Goal: Task Accomplishment & Management: Use online tool/utility

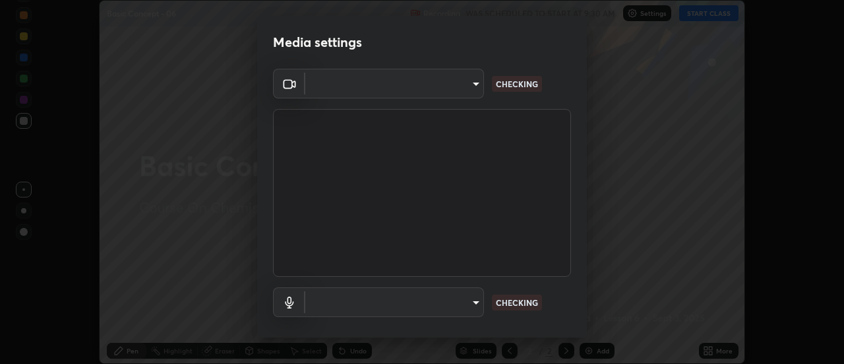
scroll to position [69, 0]
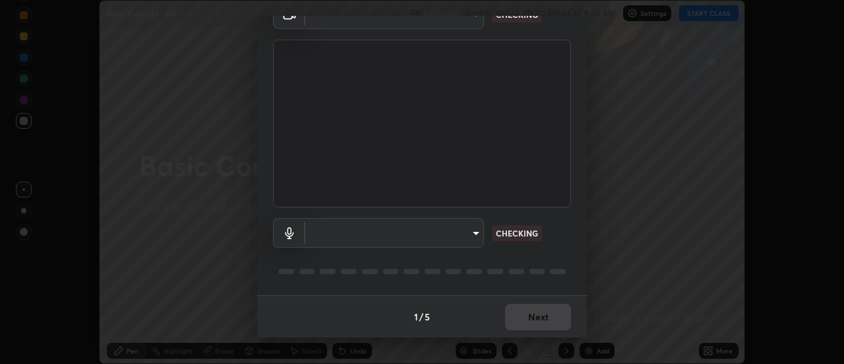
type input "985e4b1f72fc3b9494b48cef3b79fe3b682f9ae0bb15c20acfe574fe2aaad349"
type input "618656b63b7f9ee0ab6491a194f7017e5cc5f8d223736be4f163d7efcd640cbd"
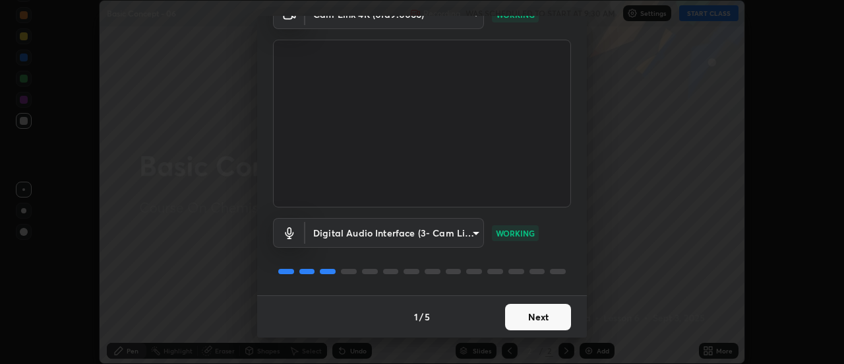
click at [531, 317] on button "Next" at bounding box center [538, 316] width 66 height 26
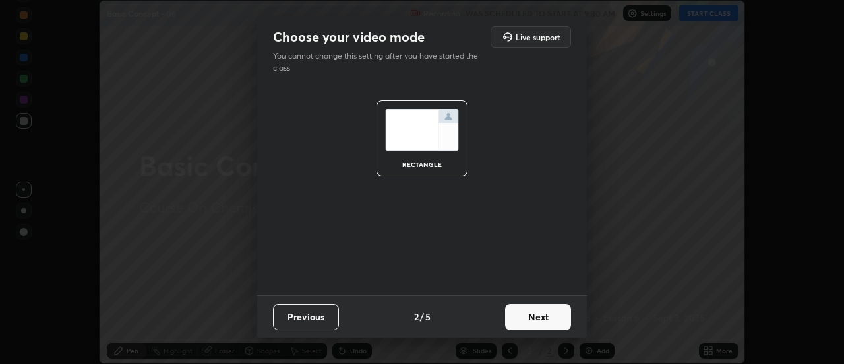
scroll to position [0, 0]
click at [540, 321] on button "Next" at bounding box center [538, 316] width 66 height 26
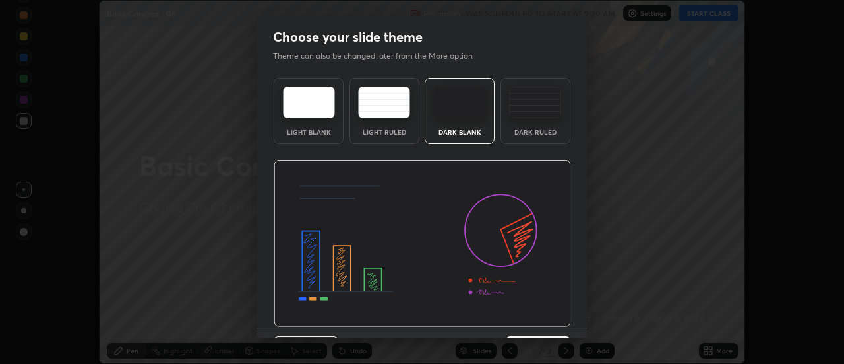
scroll to position [32, 0]
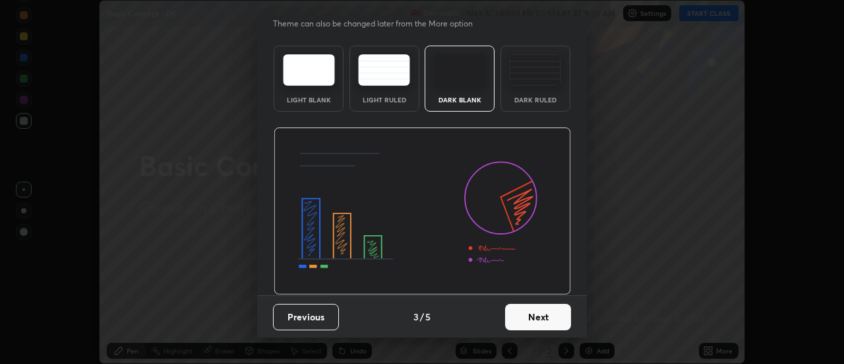
click at [536, 314] on button "Next" at bounding box center [538, 316] width 66 height 26
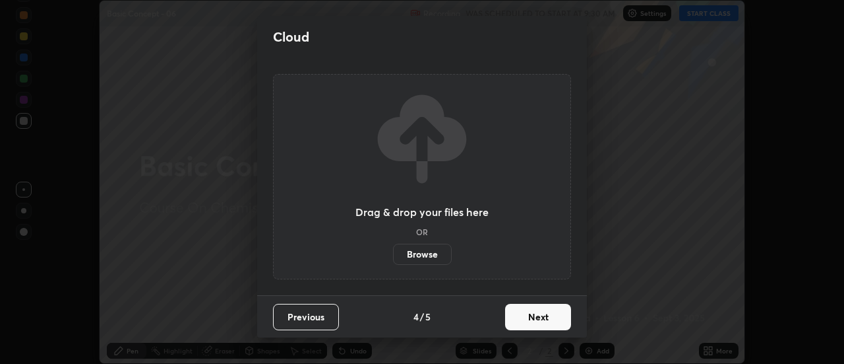
scroll to position [0, 0]
click at [544, 318] on button "Next" at bounding box center [538, 316] width 66 height 26
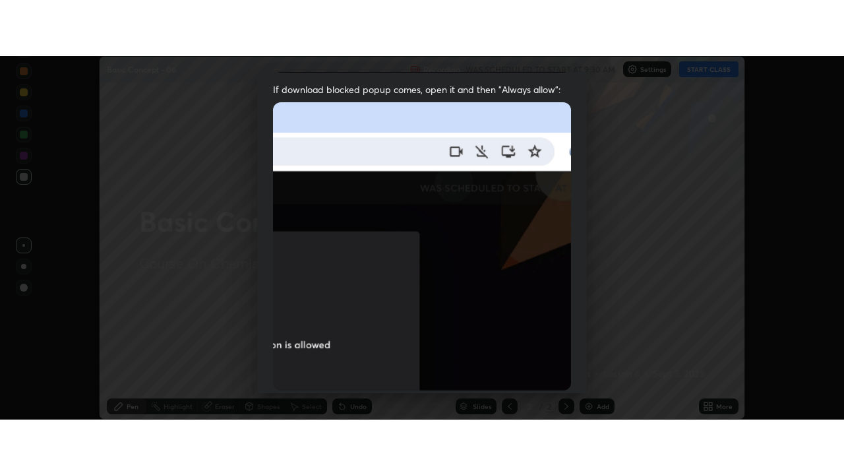
scroll to position [338, 0]
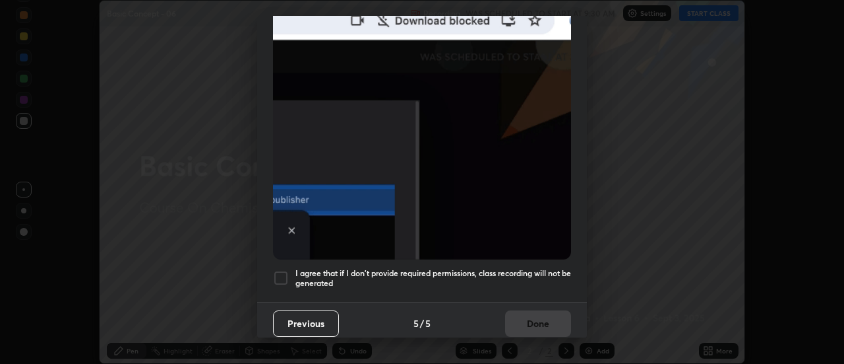
click at [524, 276] on h5 "I agree that if I don't provide required permissions, class recording will not …" at bounding box center [434, 278] width 276 height 20
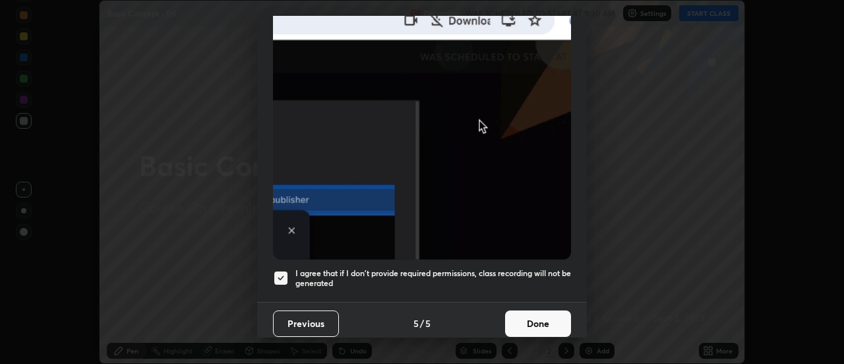
click at [536, 311] on button "Done" at bounding box center [538, 323] width 66 height 26
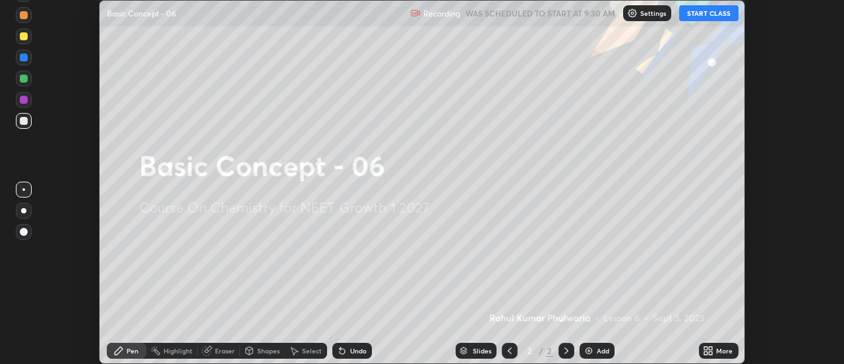
click at [711, 352] on icon at bounding box center [711, 352] width 3 height 3
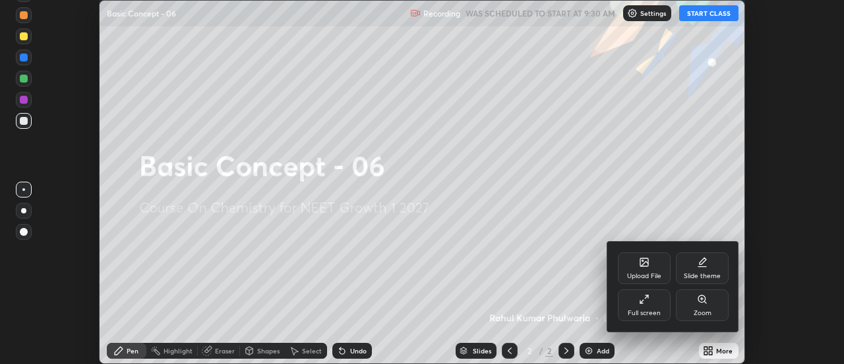
click at [649, 305] on div "Full screen" at bounding box center [644, 305] width 53 height 32
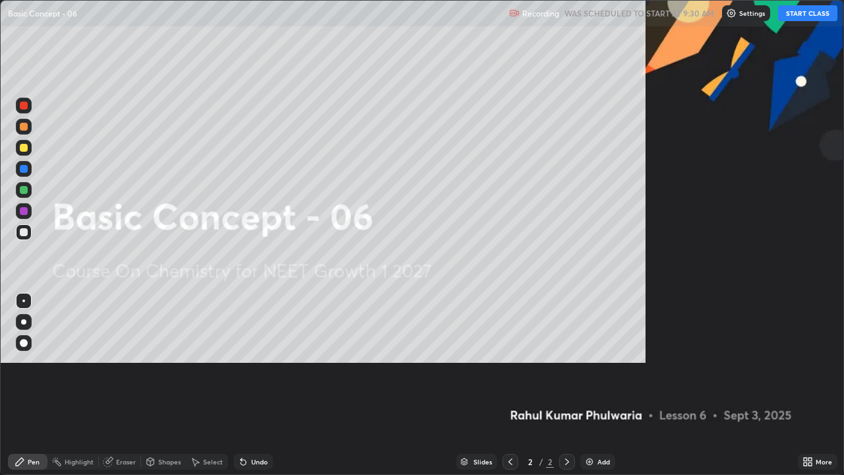
scroll to position [475, 844]
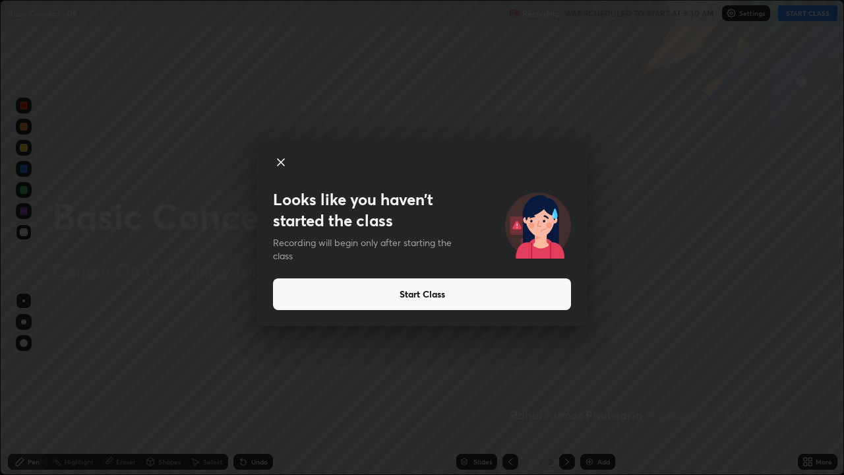
click at [510, 297] on button "Start Class" at bounding box center [422, 294] width 298 height 32
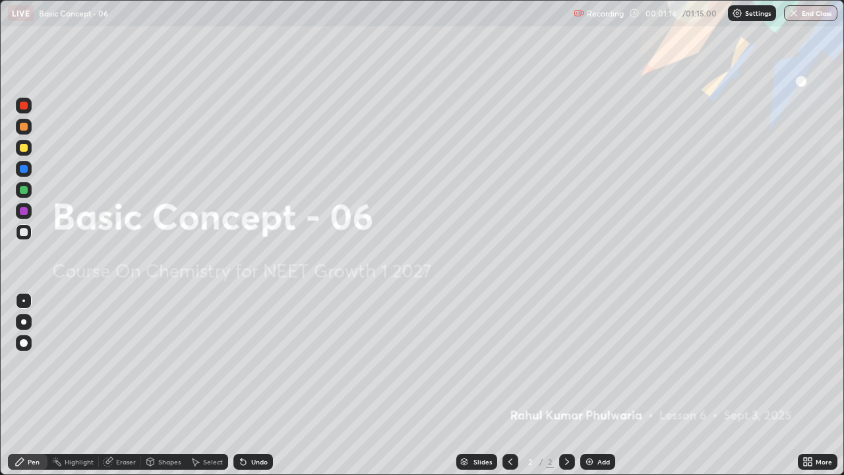
click at [592, 363] on img at bounding box center [590, 462] width 11 height 11
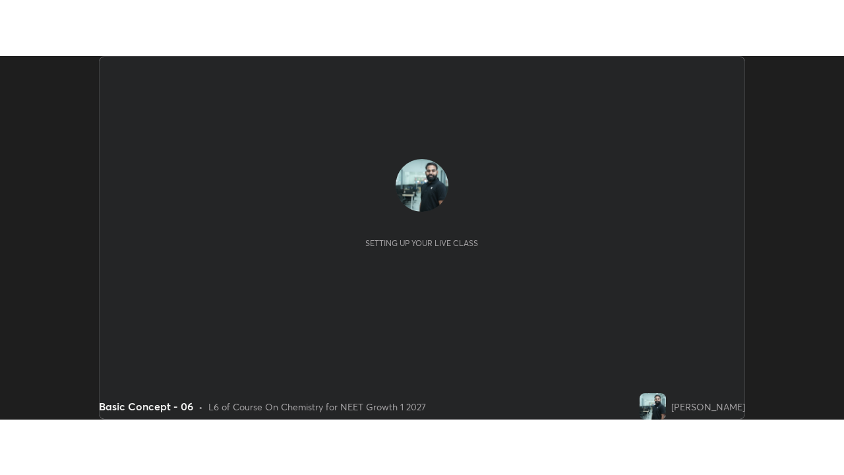
scroll to position [364, 844]
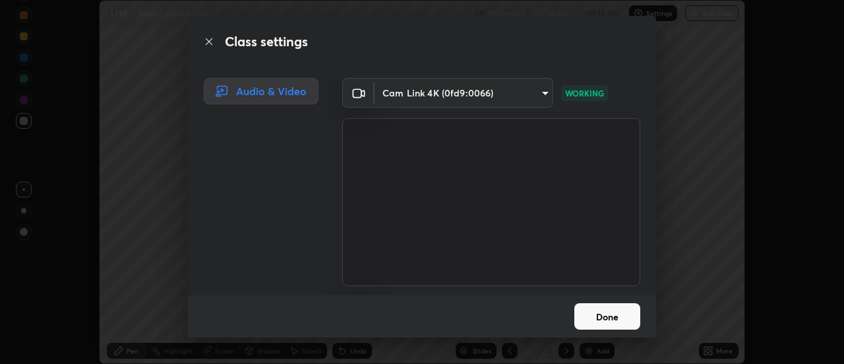
click at [595, 317] on button "Done" at bounding box center [608, 316] width 66 height 26
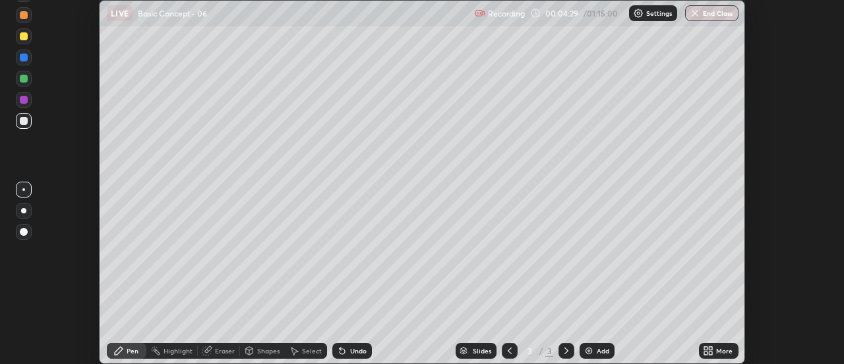
click at [707, 348] on icon at bounding box center [706, 347] width 3 height 3
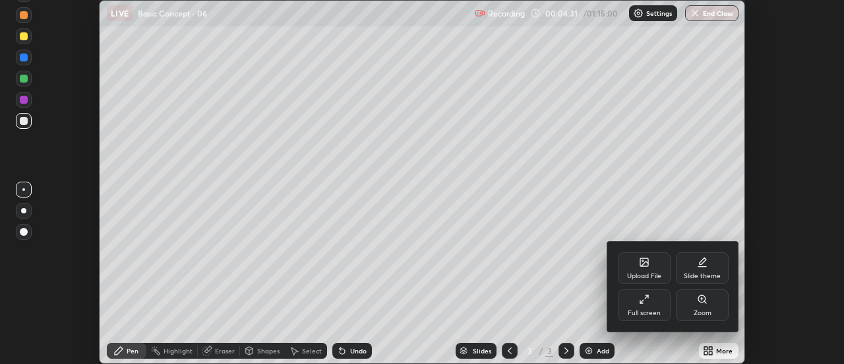
click at [646, 279] on div "Upload File" at bounding box center [644, 275] width 34 height 7
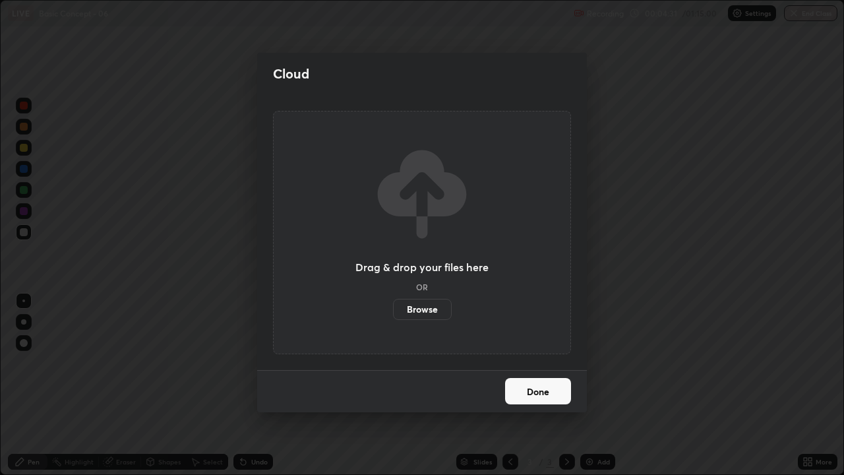
scroll to position [475, 844]
click at [529, 363] on button "Done" at bounding box center [538, 391] width 66 height 26
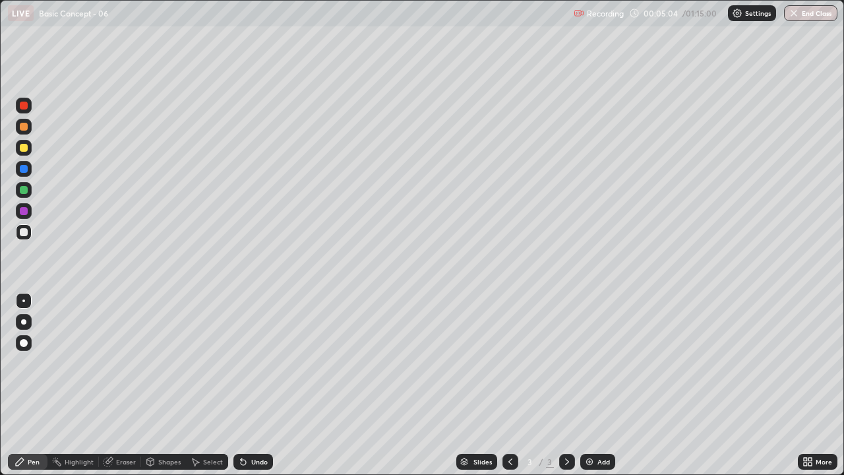
click at [121, 363] on div "Eraser" at bounding box center [120, 462] width 42 height 16
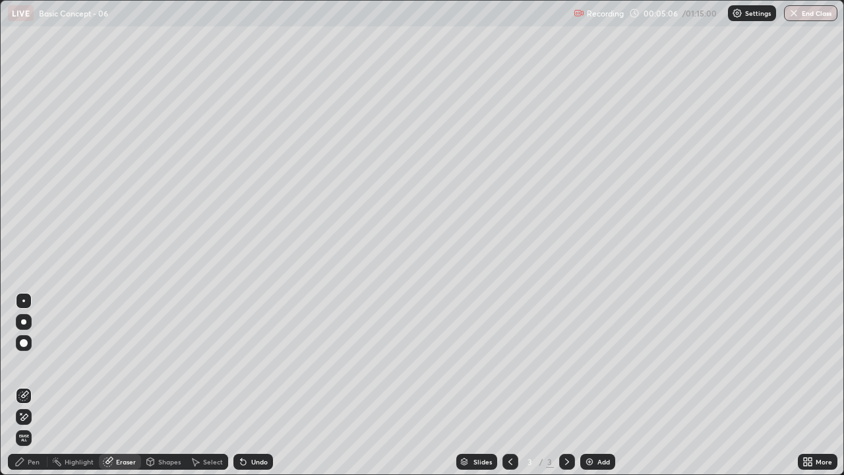
click at [38, 363] on div "Pen" at bounding box center [34, 462] width 12 height 7
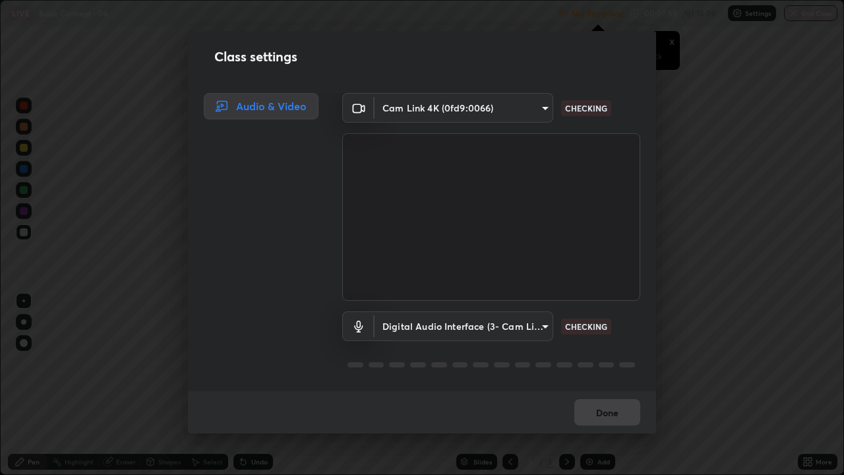
click at [419, 363] on div "Digital Audio Interface (3- Cam Link 4K) (0fd9:0066) 618656b63b7f9ee0ab6491a194…" at bounding box center [491, 345] width 298 height 88
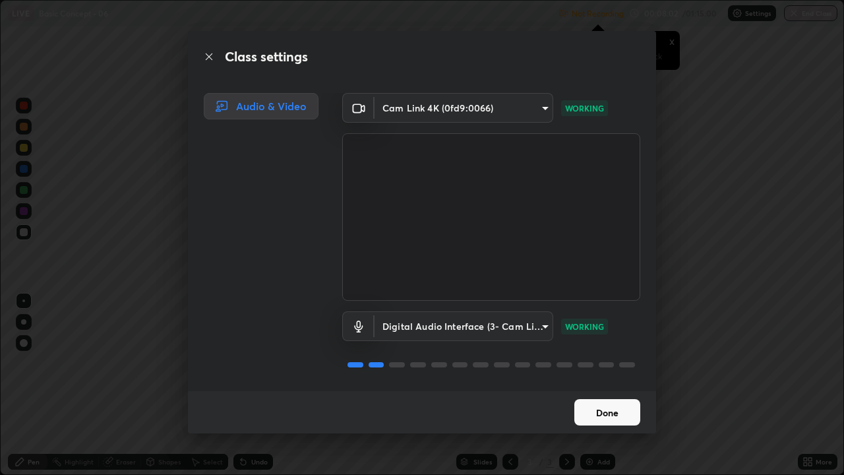
click at [592, 363] on button "Done" at bounding box center [608, 412] width 66 height 26
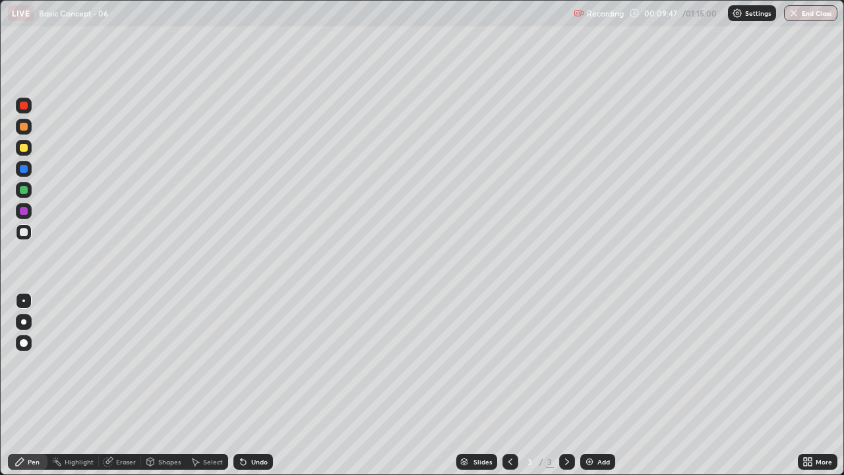
click at [591, 363] on img at bounding box center [590, 462] width 11 height 11
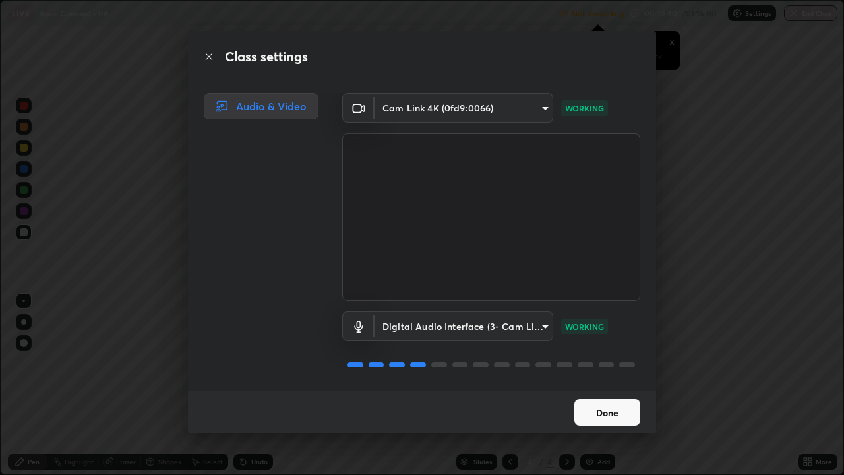
click at [587, 363] on button "Done" at bounding box center [608, 412] width 66 height 26
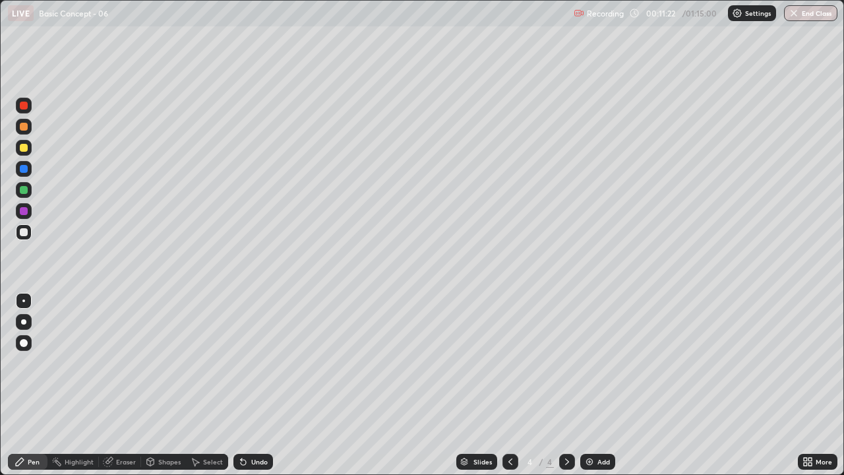
click at [125, 363] on div "Eraser" at bounding box center [126, 462] width 20 height 7
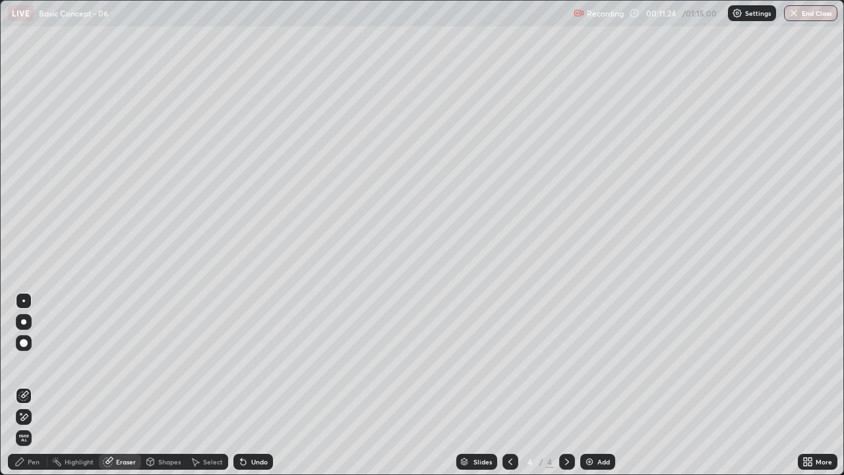
click at [37, 363] on div "Pen" at bounding box center [34, 462] width 12 height 7
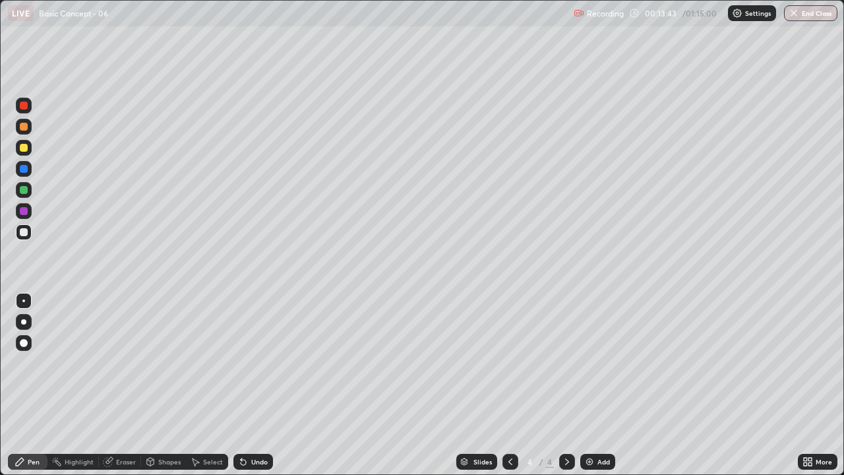
click at [129, 363] on div "Eraser" at bounding box center [126, 462] width 20 height 7
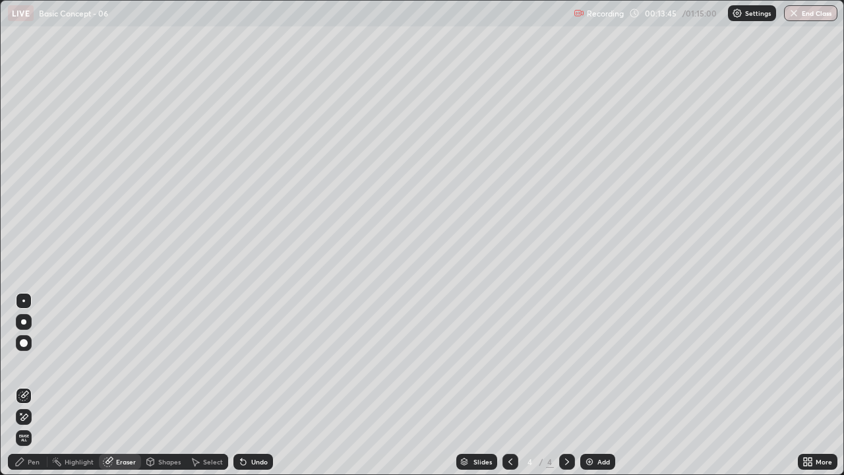
click at [36, 363] on div "Pen" at bounding box center [34, 462] width 12 height 7
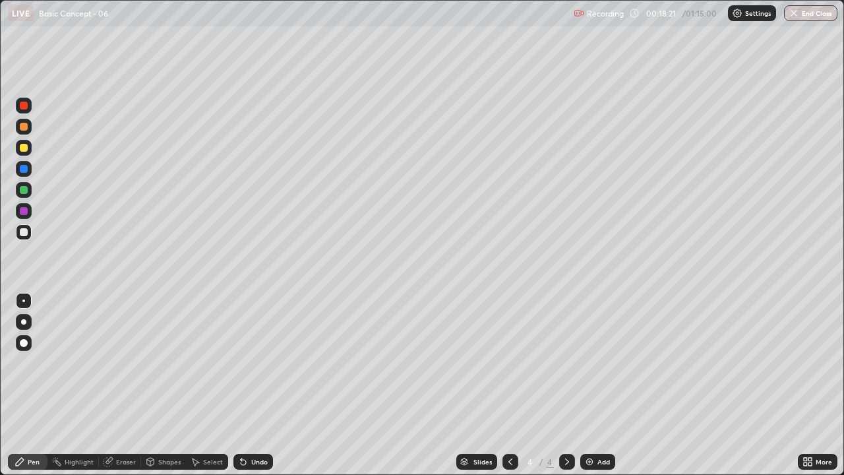
click at [123, 363] on div "Eraser" at bounding box center [126, 462] width 20 height 7
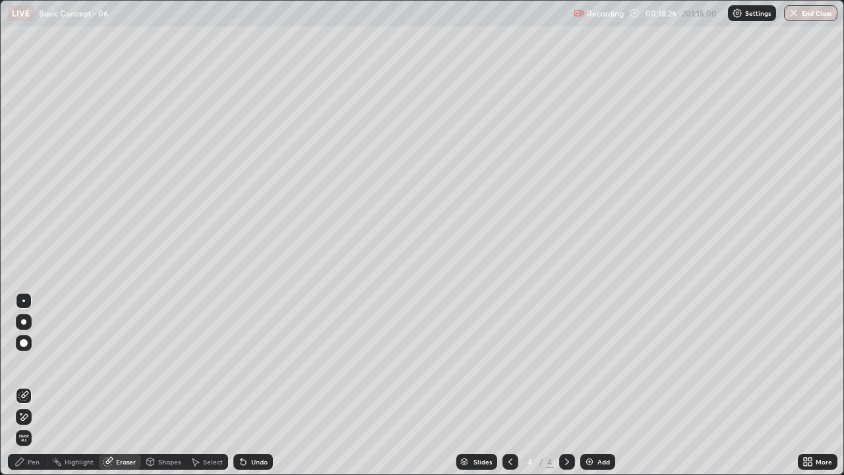
click at [39, 363] on div "Pen" at bounding box center [28, 462] width 40 height 16
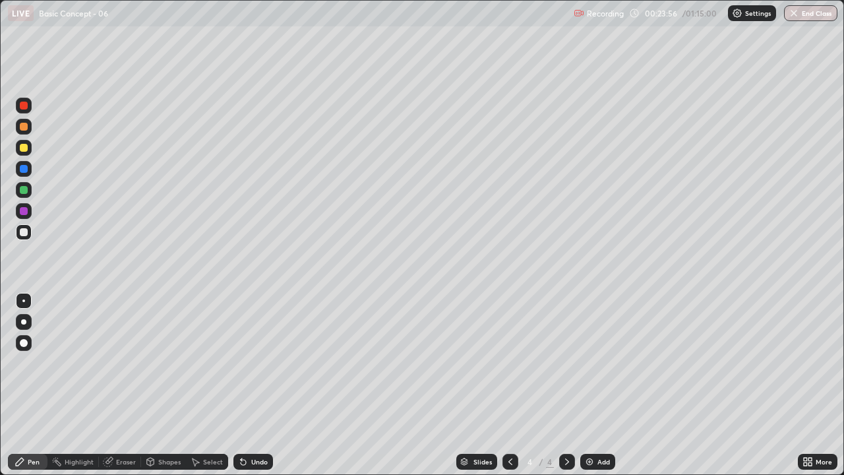
click at [586, 363] on img at bounding box center [590, 462] width 11 height 11
click at [127, 363] on div "Eraser" at bounding box center [126, 462] width 20 height 7
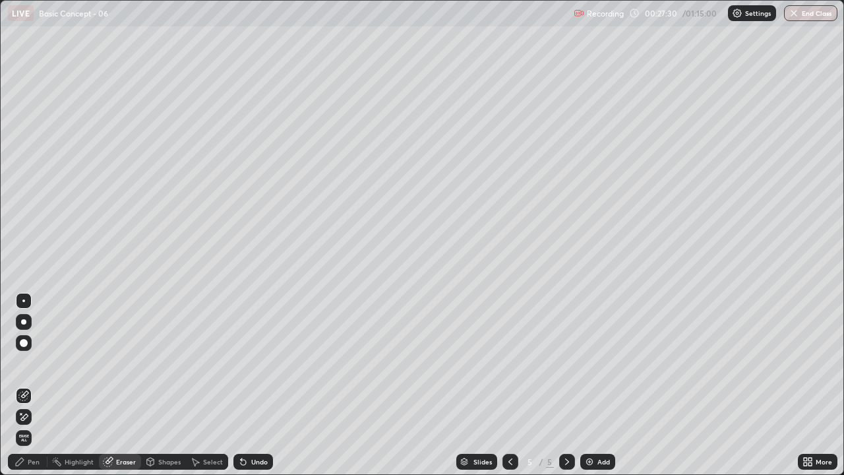
click at [41, 363] on div "Pen" at bounding box center [28, 462] width 40 height 16
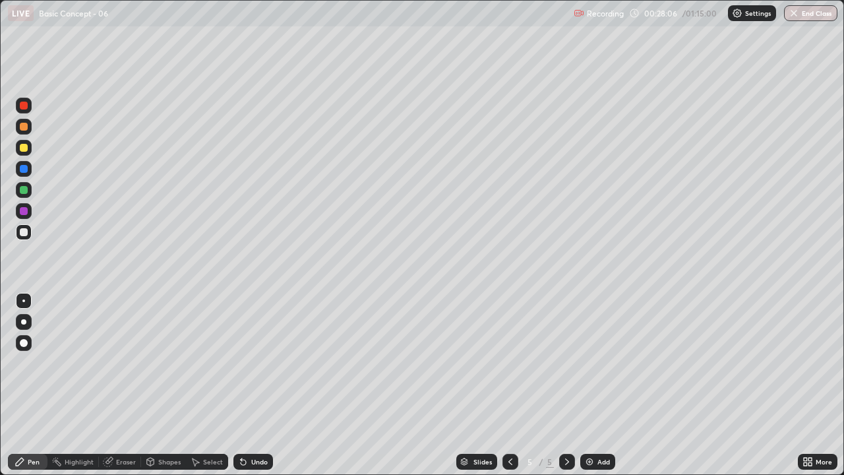
click at [23, 193] on div at bounding box center [24, 190] width 8 height 8
click at [23, 231] on div at bounding box center [24, 232] width 8 height 8
click at [590, 363] on img at bounding box center [590, 462] width 11 height 11
click at [128, 363] on div "Eraser" at bounding box center [120, 462] width 42 height 16
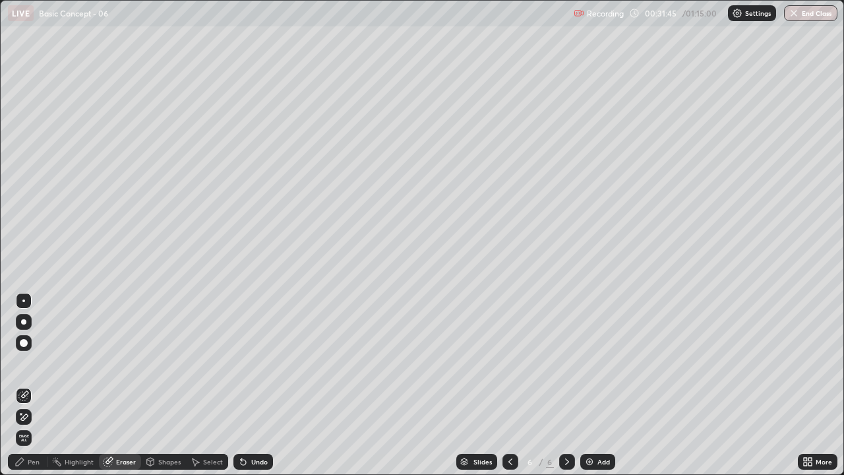
click at [38, 363] on div "Pen" at bounding box center [34, 462] width 12 height 7
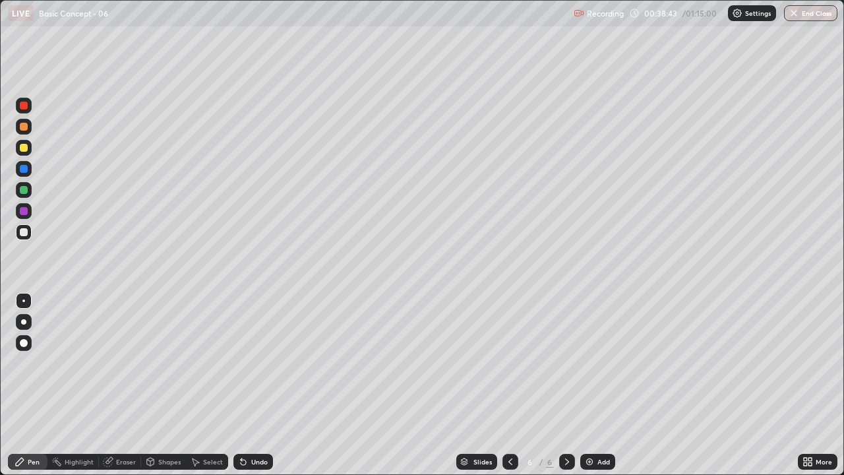
click at [588, 363] on img at bounding box center [590, 462] width 11 height 11
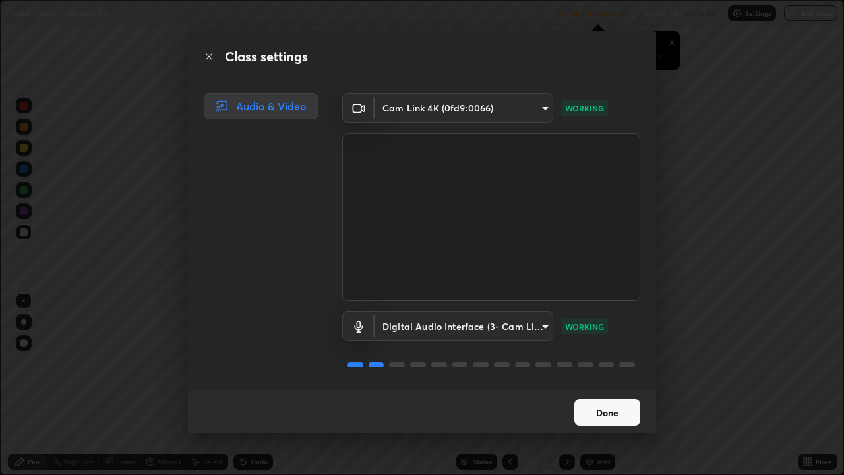
click at [608, 363] on button "Done" at bounding box center [608, 412] width 66 height 26
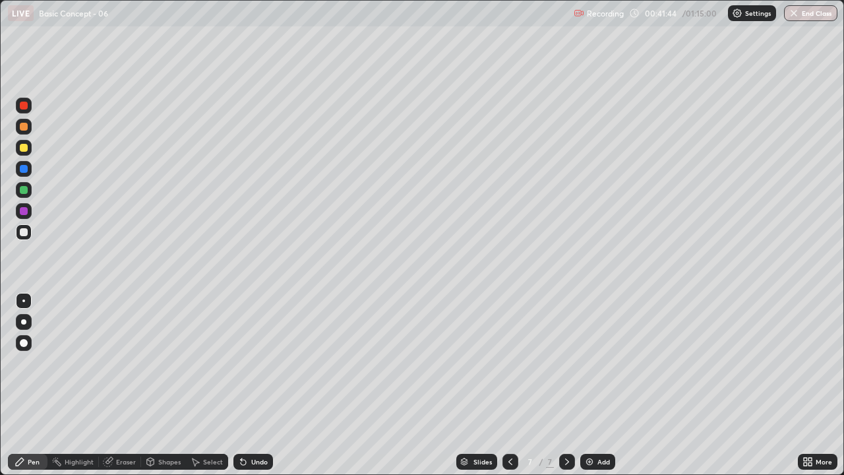
click at [121, 363] on div "Eraser" at bounding box center [120, 462] width 42 height 16
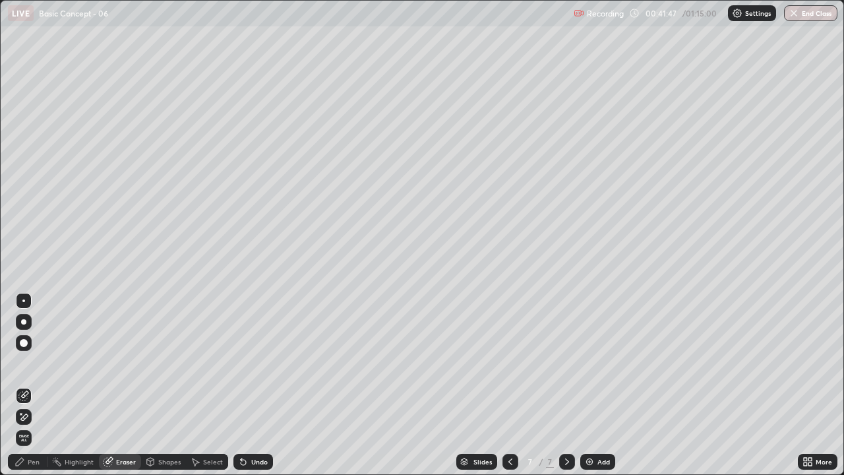
click at [32, 363] on div "Pen" at bounding box center [34, 462] width 12 height 7
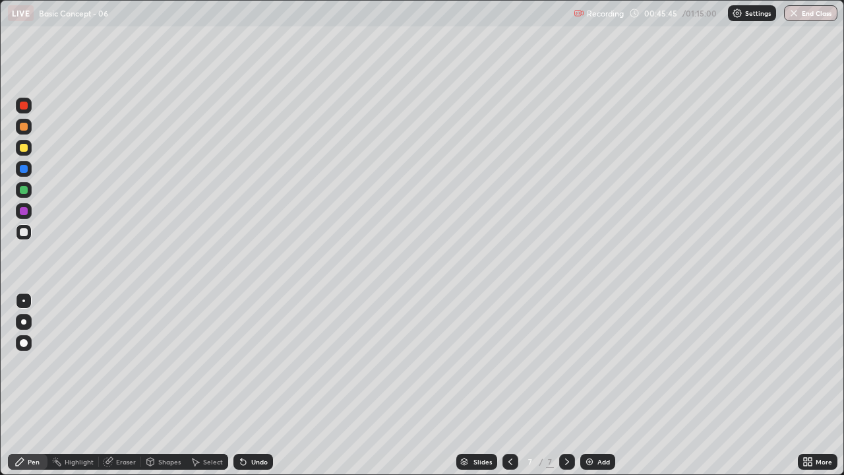
click at [23, 191] on div at bounding box center [24, 190] width 8 height 8
click at [487, 363] on div "Slides" at bounding box center [477, 462] width 41 height 16
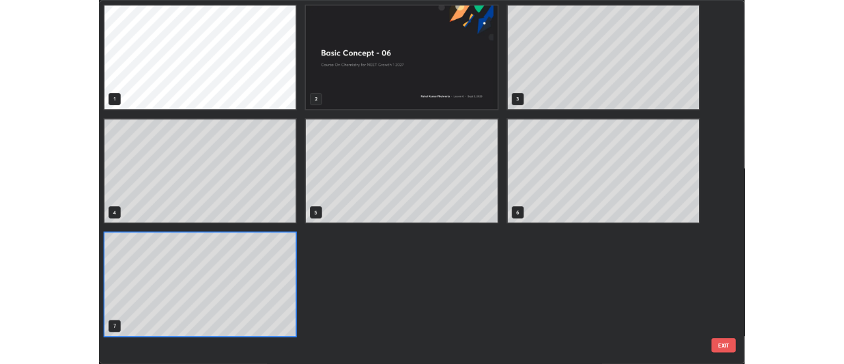
scroll to position [470, 837]
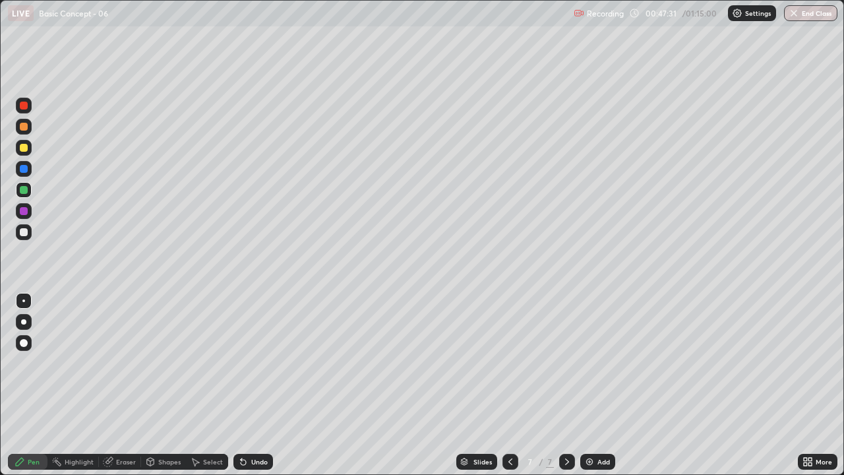
click at [591, 363] on img at bounding box center [590, 462] width 11 height 11
click at [22, 233] on div at bounding box center [24, 232] width 8 height 8
click at [117, 363] on div "Eraser" at bounding box center [126, 462] width 20 height 7
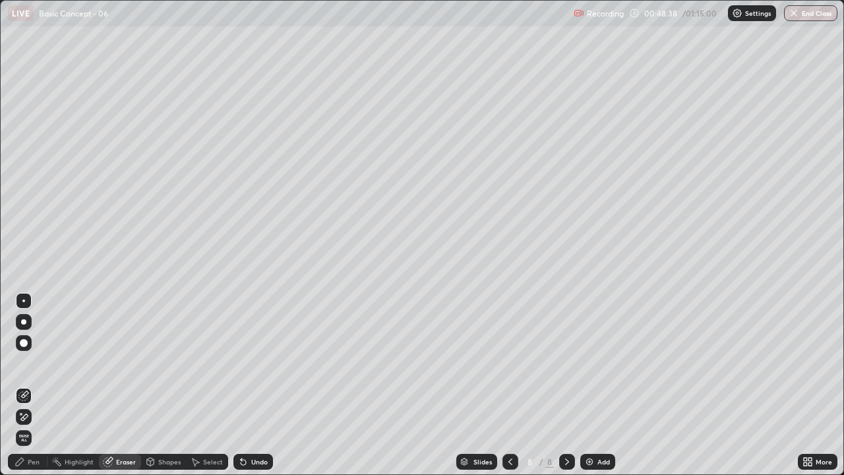
click at [33, 363] on div "Pen" at bounding box center [34, 462] width 12 height 7
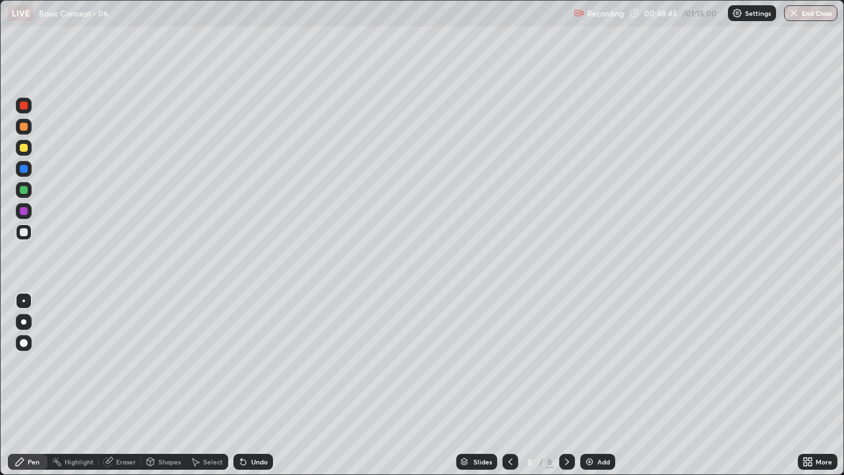
click at [21, 191] on div at bounding box center [24, 190] width 8 height 8
click at [588, 363] on img at bounding box center [590, 462] width 11 height 11
click at [20, 230] on div at bounding box center [24, 232] width 8 height 8
click at [128, 363] on div "Eraser" at bounding box center [126, 462] width 20 height 7
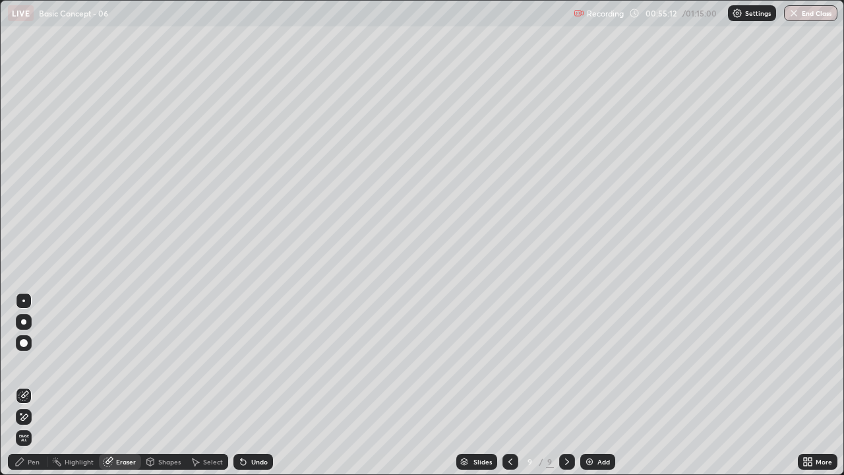
click at [38, 363] on div "Pen" at bounding box center [28, 462] width 40 height 16
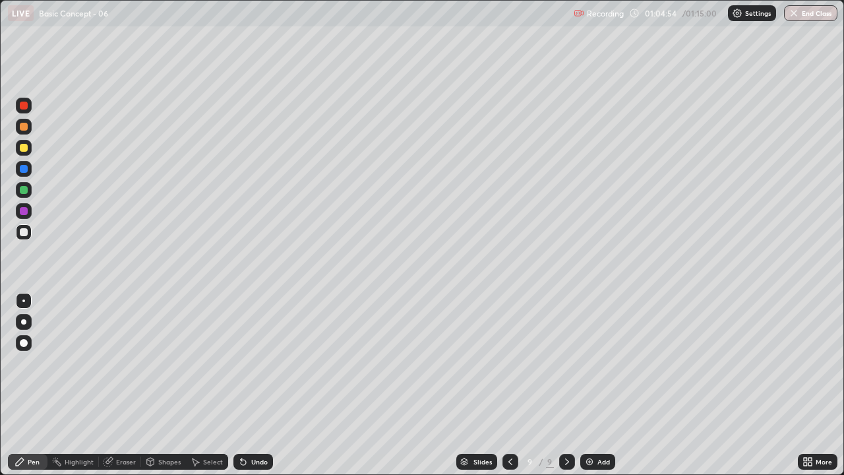
click at [589, 363] on img at bounding box center [590, 462] width 11 height 11
click at [23, 192] on div at bounding box center [24, 190] width 8 height 8
click at [22, 235] on div at bounding box center [24, 232] width 8 height 8
click at [25, 191] on div at bounding box center [24, 190] width 8 height 8
click at [21, 232] on div at bounding box center [24, 232] width 8 height 8
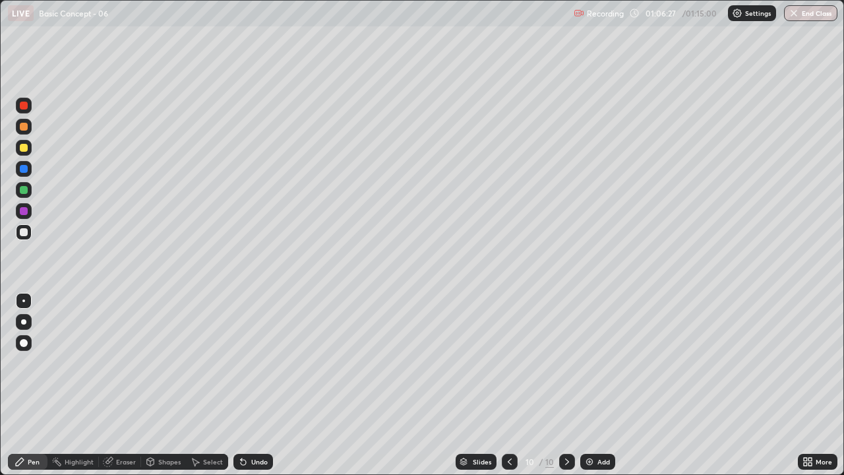
click at [26, 191] on div at bounding box center [24, 190] width 8 height 8
click at [21, 234] on div at bounding box center [24, 232] width 8 height 8
click at [22, 191] on div at bounding box center [24, 190] width 8 height 8
click at [21, 234] on div at bounding box center [24, 232] width 8 height 8
click at [26, 192] on div at bounding box center [24, 190] width 8 height 8
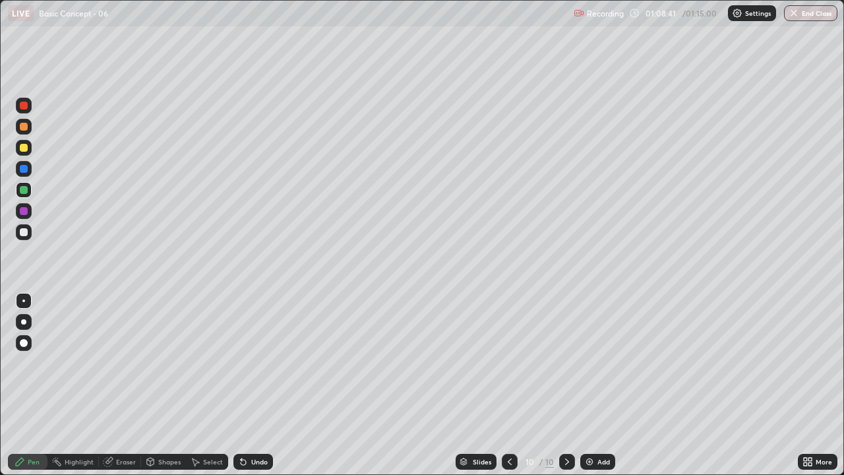
click at [509, 363] on icon at bounding box center [510, 462] width 11 height 11
click at [565, 363] on icon at bounding box center [567, 462] width 11 height 11
click at [24, 233] on div at bounding box center [24, 232] width 8 height 8
click at [22, 187] on div at bounding box center [24, 190] width 8 height 8
click at [23, 234] on div at bounding box center [24, 232] width 8 height 8
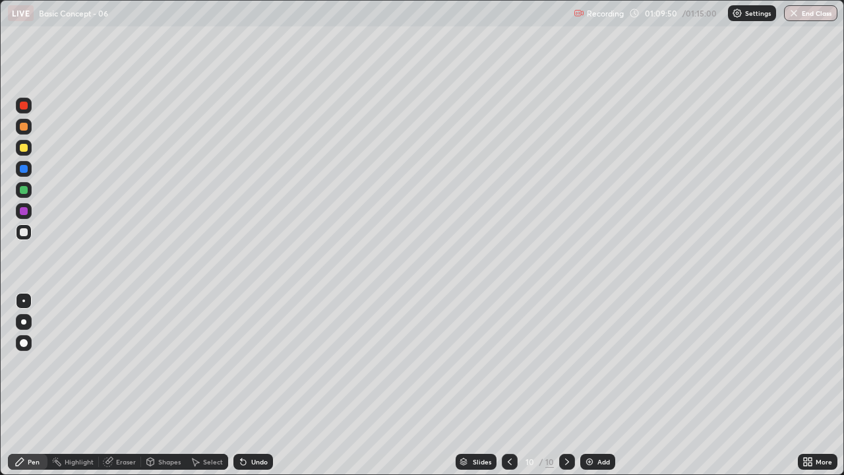
click at [24, 191] on div at bounding box center [24, 190] width 8 height 8
click at [817, 15] on button "End Class" at bounding box center [812, 13] width 52 height 16
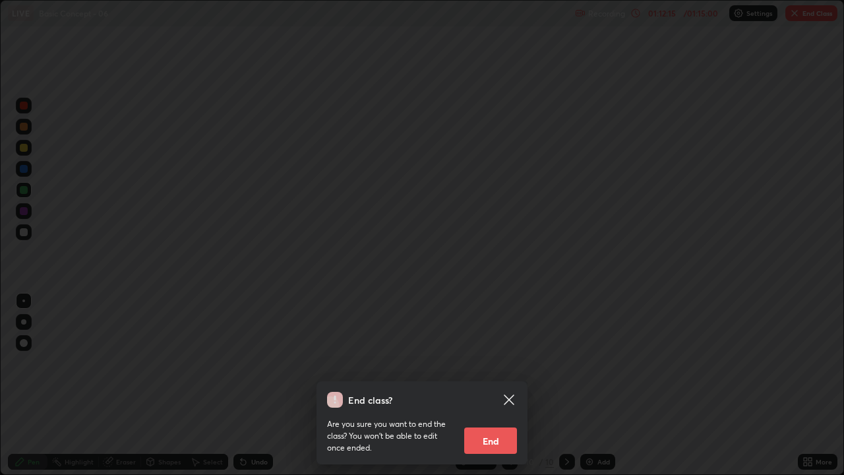
click at [498, 363] on button "End" at bounding box center [490, 440] width 53 height 26
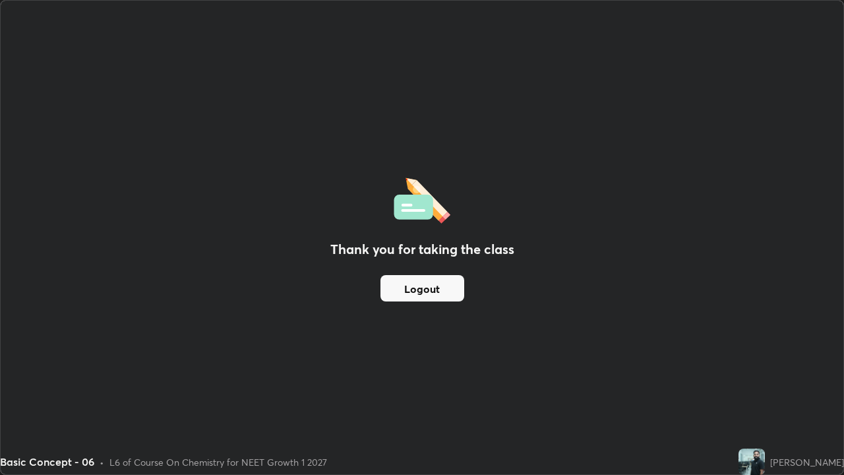
click at [437, 296] on button "Logout" at bounding box center [423, 288] width 84 height 26
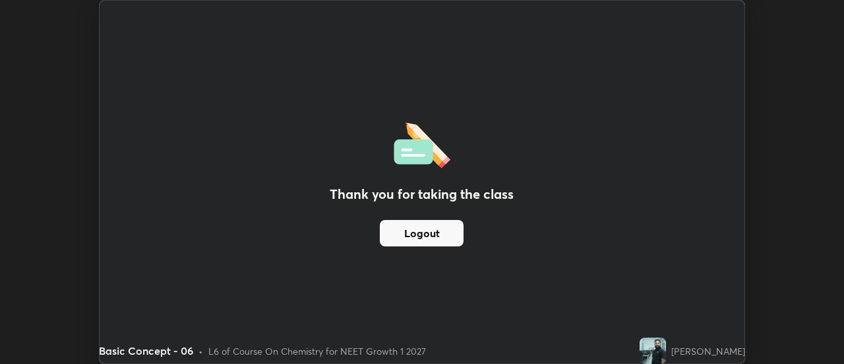
scroll to position [65608, 65127]
